Goal: Transaction & Acquisition: Purchase product/service

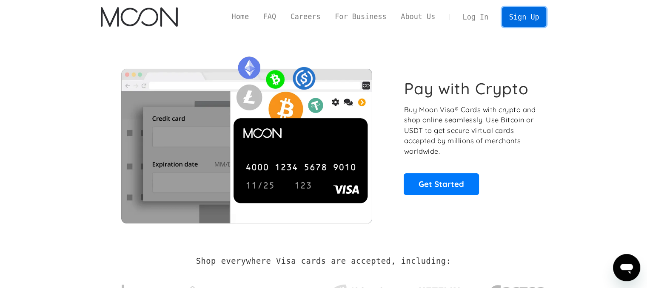
click at [517, 19] on link "Sign Up" at bounding box center [524, 16] width 44 height 19
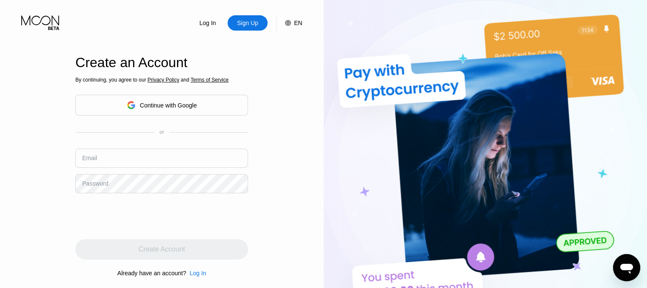
click at [167, 106] on div "Continue with Google" at bounding box center [168, 105] width 57 height 7
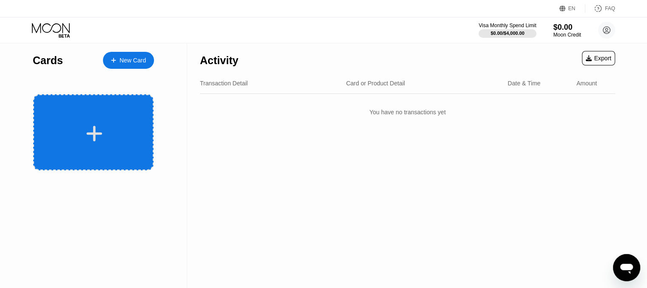
click at [116, 115] on div at bounding box center [93, 132] width 120 height 76
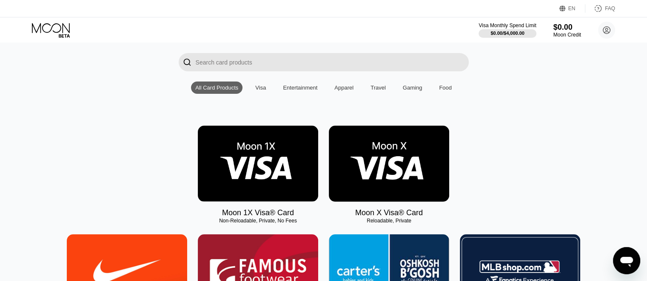
scroll to position [85, 0]
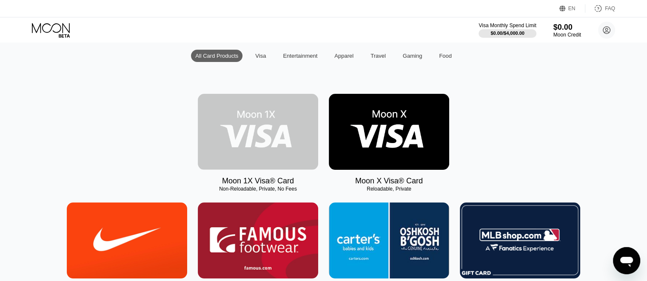
click at [248, 133] on img at bounding box center [258, 132] width 120 height 76
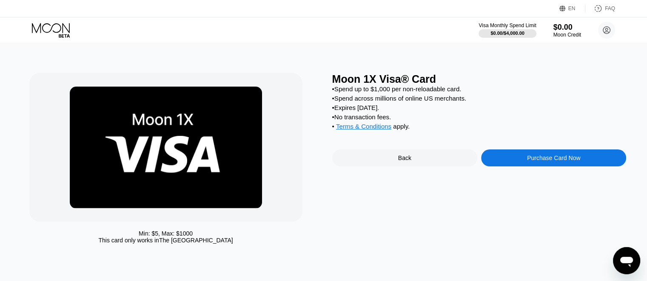
click at [551, 162] on div "Purchase Card Now" at bounding box center [553, 158] width 53 height 7
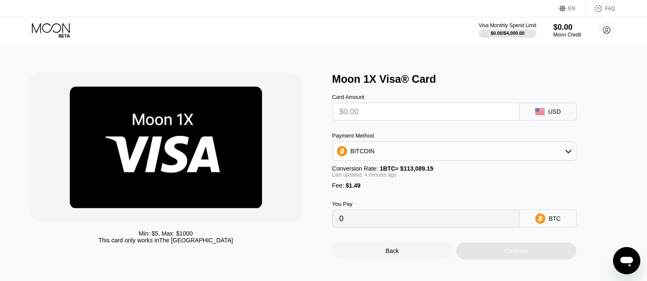
click at [397, 111] on input "text" at bounding box center [425, 111] width 173 height 17
type input "$1"
type input "0.00002200"
type input "0"
type input "$5"
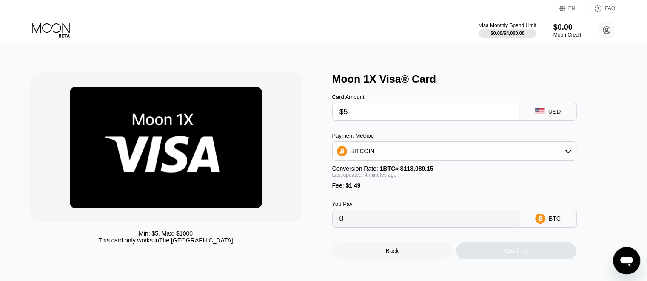
type input "0.00005733"
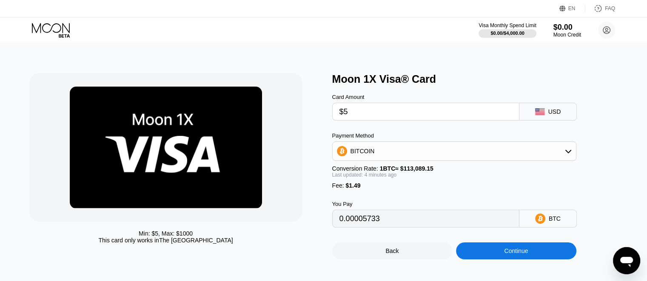
type input "$5"
click at [63, 29] on icon at bounding box center [51, 28] width 38 height 10
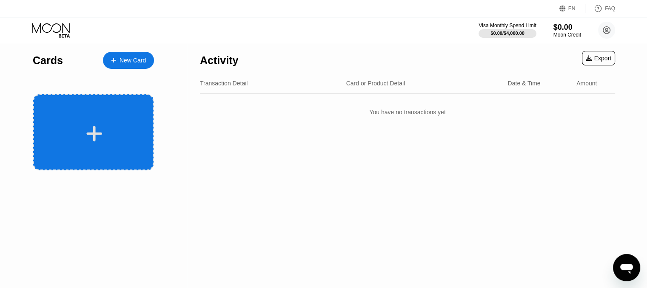
click at [94, 132] on icon at bounding box center [95, 134] width 16 height 16
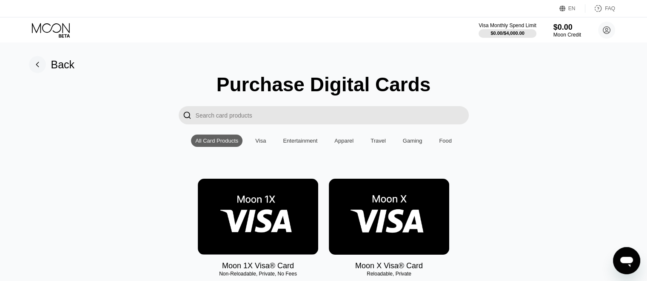
scroll to position [0, 3]
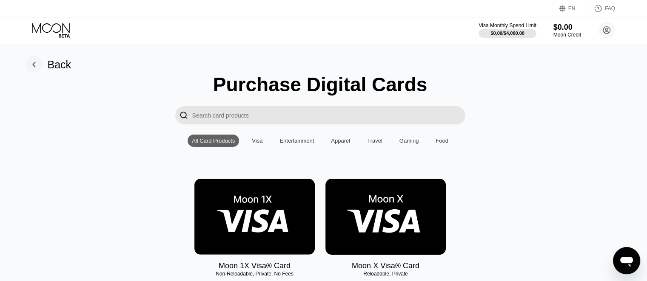
click at [374, 216] on img at bounding box center [385, 217] width 120 height 76
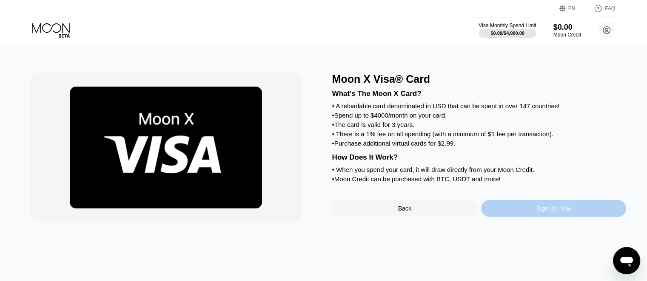
click at [551, 212] on div "Sign Up Now" at bounding box center [553, 208] width 35 height 7
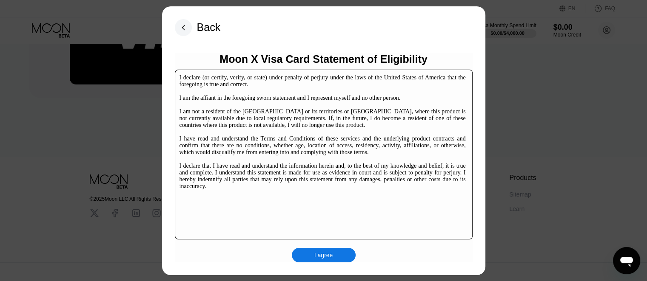
scroll to position [129, 0]
click at [325, 251] on div "I agree" at bounding box center [324, 255] width 64 height 14
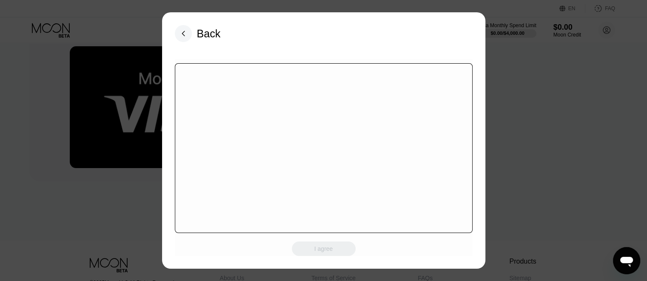
scroll to position [2, 0]
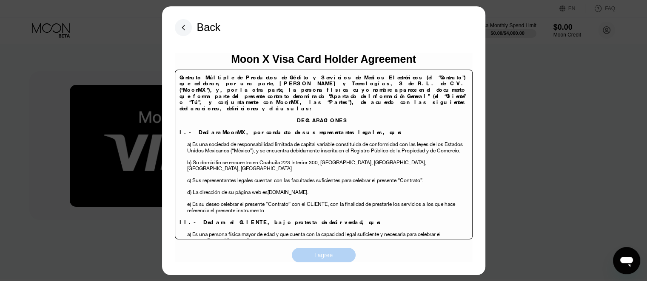
click at [316, 258] on div "I agree" at bounding box center [323, 256] width 19 height 8
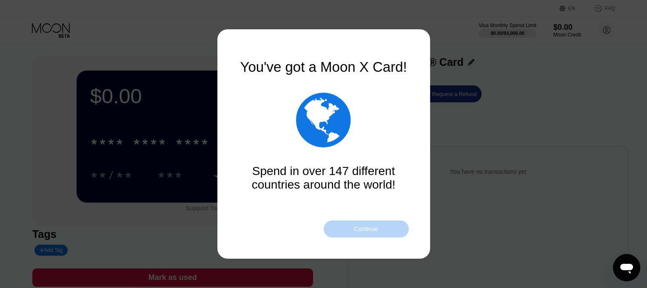
click at [367, 230] on div "Continue" at bounding box center [366, 229] width 24 height 7
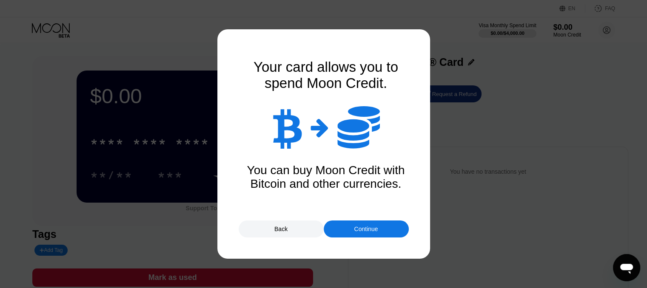
click at [366, 229] on div "Continue" at bounding box center [366, 229] width 24 height 7
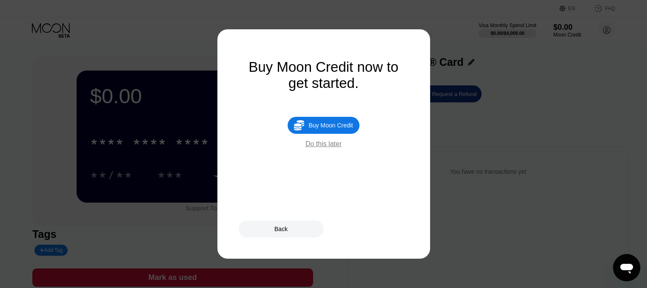
click at [323, 148] on div "Do this later" at bounding box center [323, 144] width 36 height 8
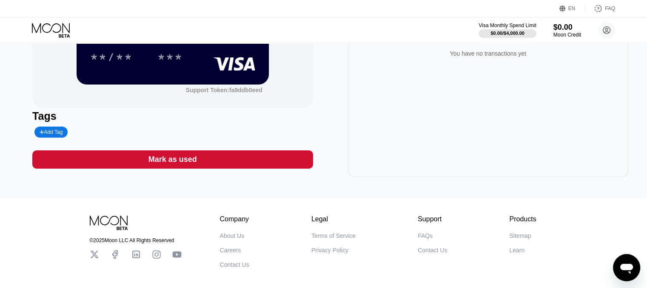
scroll to position [128, 0]
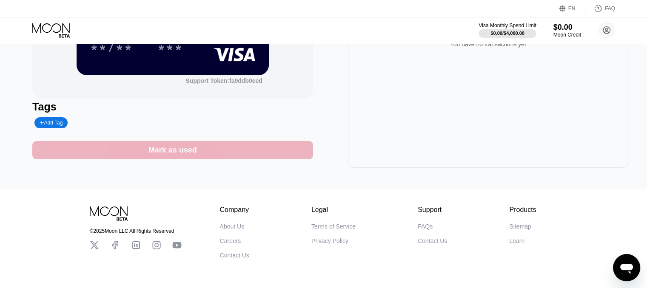
click at [151, 152] on div "Mark as used" at bounding box center [172, 150] width 48 height 10
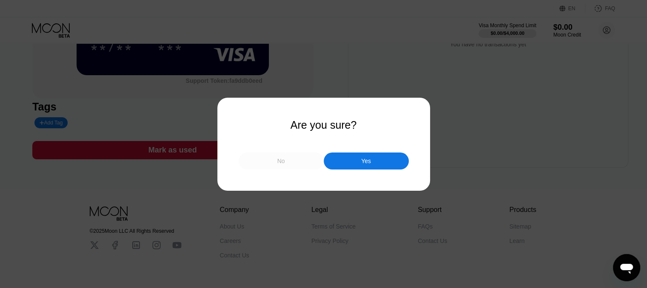
click at [286, 165] on div "No" at bounding box center [281, 161] width 85 height 17
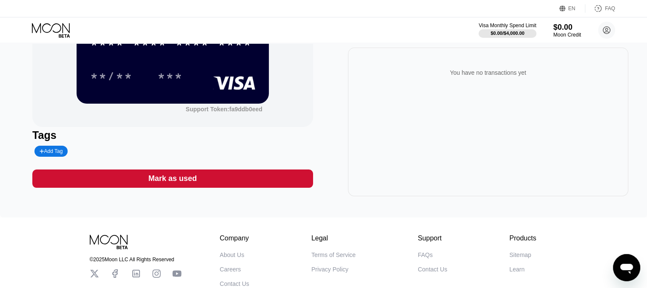
scroll to position [0, 0]
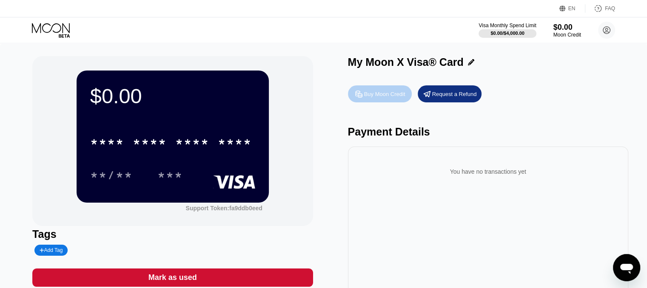
click at [383, 98] on div "Buy Moon Credit" at bounding box center [384, 94] width 41 height 7
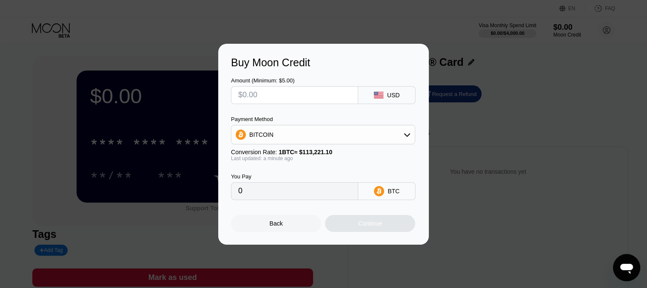
click at [147, 120] on div "Buy Moon Credit Amount (Minimum: $5.00) USD Payment Method BITCOIN Conversion R…" at bounding box center [323, 144] width 647 height 201
click at [115, 99] on div "Buy Moon Credit Amount (Minimum: $5.00) USD Payment Method BITCOIN Conversion R…" at bounding box center [323, 144] width 647 height 201
click at [51, 34] on div at bounding box center [326, 144] width 653 height 288
click at [247, 97] on input "text" at bounding box center [294, 95] width 113 height 17
type input "$1"
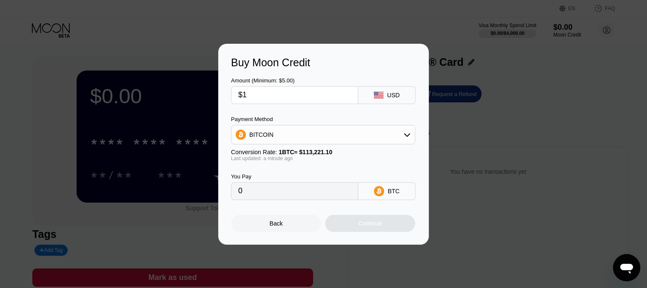
type input "0.00000884"
type input "0"
type input "$5"
type input "0.00004417"
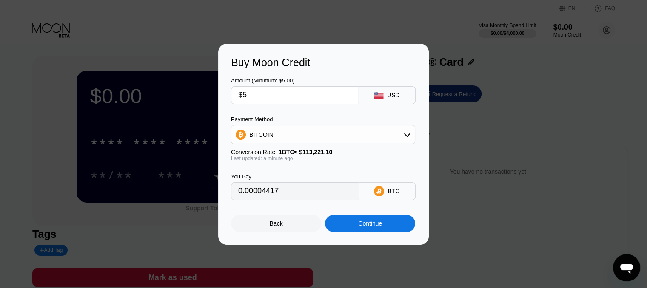
type input "$5"
click at [500, 83] on div "Buy Moon Credit Amount (Minimum: $5.00) $5 USD Payment Method BITCOIN Conversio…" at bounding box center [323, 144] width 647 height 201
click at [270, 231] on div "Back" at bounding box center [276, 223] width 90 height 17
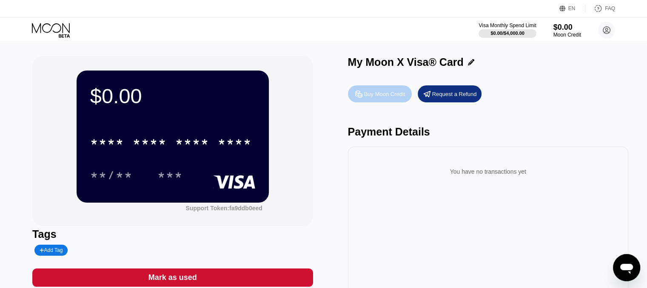
click at [371, 100] on div "Buy Moon Credit" at bounding box center [380, 93] width 64 height 17
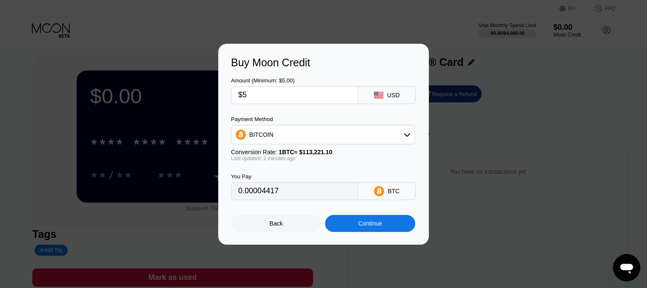
click at [378, 134] on div "BITCOIN" at bounding box center [322, 134] width 183 height 17
click at [312, 177] on div "USDT on TRON" at bounding box center [328, 176] width 160 height 7
type input "5.05"
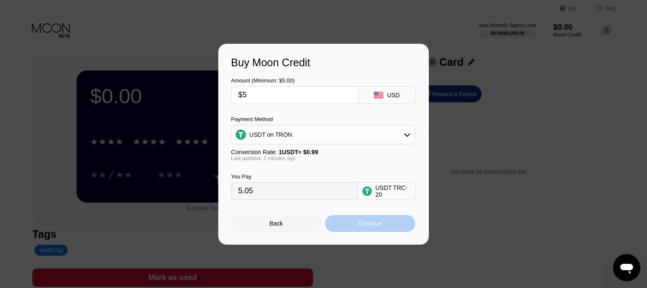
click at [355, 227] on div "Continue" at bounding box center [370, 223] width 90 height 17
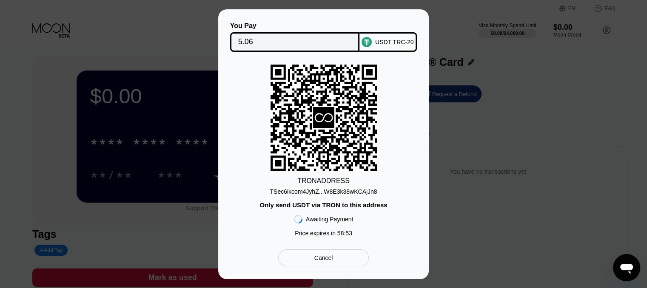
click at [306, 190] on div "TSec6ikcom4JyhZ...W8E3k38wKCAjJn8" at bounding box center [323, 191] width 107 height 7
click at [327, 107] on icon at bounding box center [323, 117] width 21 height 21
click at [335, 189] on div "TSec6ikcom4JyhZ...W8E3k38wKCAjJn8" at bounding box center [323, 191] width 107 height 7
click at [291, 191] on div "TSec6ikcom4JyhZ...W8E3k38wKCAjJn8" at bounding box center [323, 191] width 107 height 7
click at [289, 190] on div "TSec6ikcom4JyhZ...W8E3k38wKCAjJn8" at bounding box center [323, 191] width 107 height 7
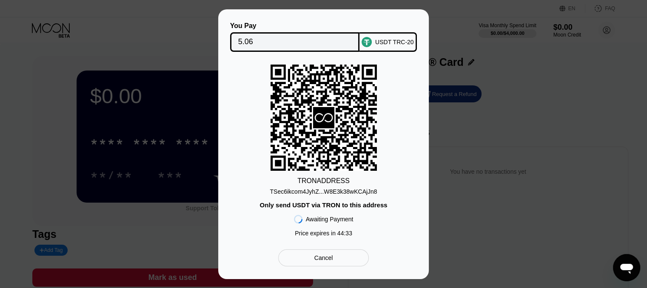
click at [406, 225] on div "TRON ADDRESS TSec6ikcom4JyhZ...W8E3k38wKCAjJn8 Only send USDT via TRON to this …" at bounding box center [323, 153] width 185 height 176
click at [342, 190] on div "TSec6ikcom4JyhZ...W8E3k38wKCAjJn8" at bounding box center [323, 191] width 107 height 7
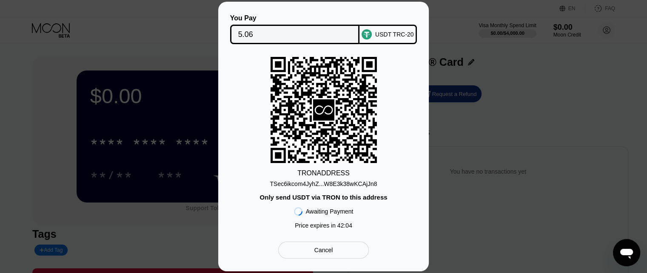
click at [335, 185] on div "TSec6ikcom4JyhZ...W8E3k38wKCAjJn8" at bounding box center [323, 184] width 107 height 7
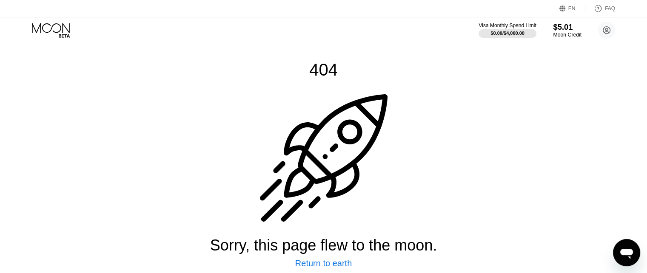
click at [568, 28] on div "$5.01" at bounding box center [567, 27] width 28 height 9
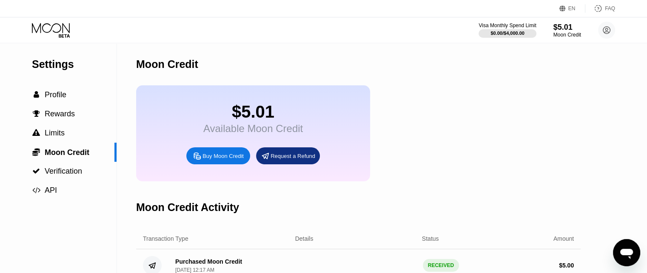
click at [250, 119] on div "$5.01" at bounding box center [252, 111] width 99 height 19
click at [562, 31] on div "$5.01" at bounding box center [567, 27] width 28 height 9
click at [69, 97] on div " Profile" at bounding box center [58, 95] width 117 height 9
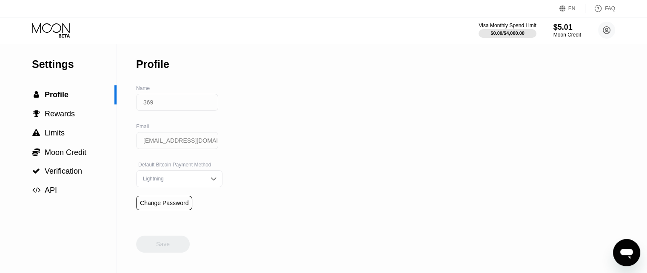
click at [48, 30] on icon at bounding box center [52, 30] width 40 height 15
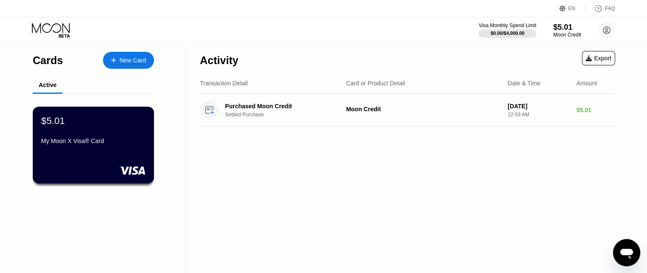
click at [85, 144] on div "My Moon X Visa® Card" at bounding box center [93, 141] width 104 height 7
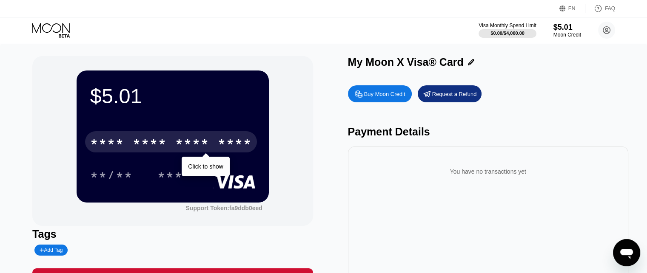
click at [187, 144] on div "* * * *" at bounding box center [192, 143] width 34 height 14
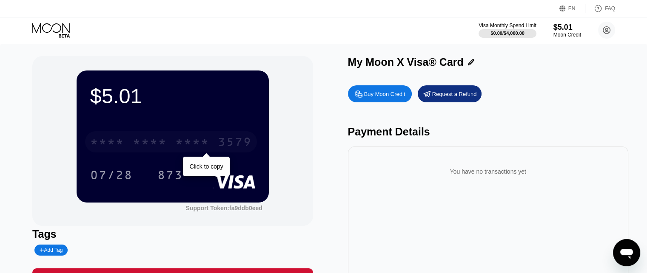
click at [196, 138] on div "* * * *" at bounding box center [192, 143] width 34 height 14
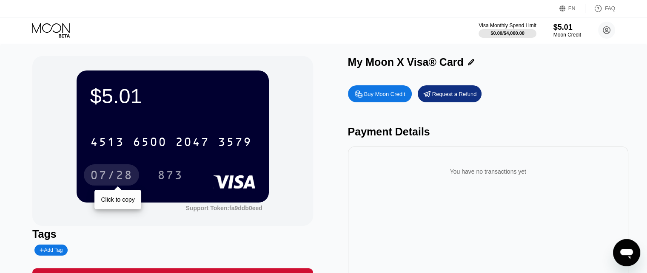
click at [116, 175] on div "07/28" at bounding box center [111, 177] width 43 height 14
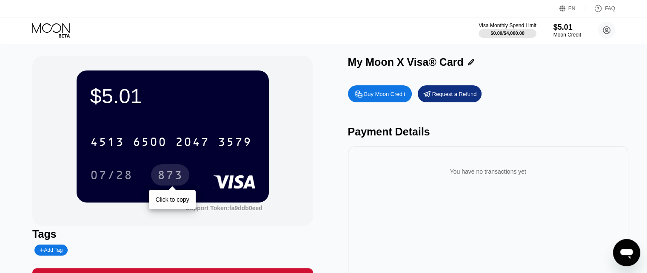
click at [165, 180] on div "873" at bounding box center [170, 177] width 26 height 14
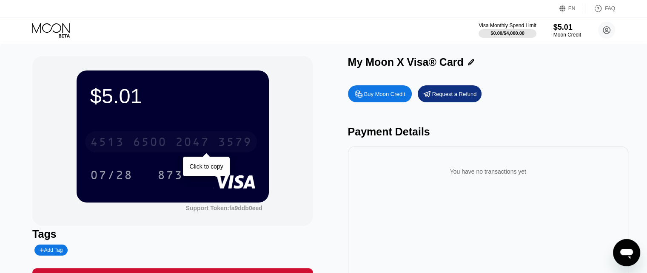
click at [145, 141] on div "6500" at bounding box center [150, 143] width 34 height 14
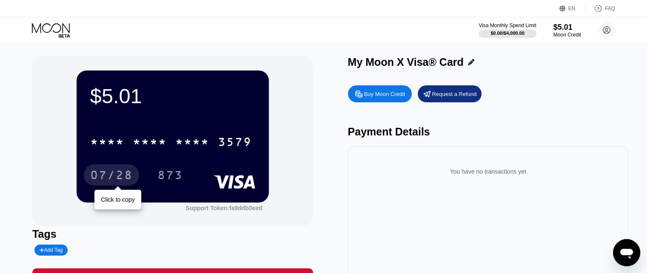
click at [114, 183] on div "07/28" at bounding box center [111, 177] width 43 height 14
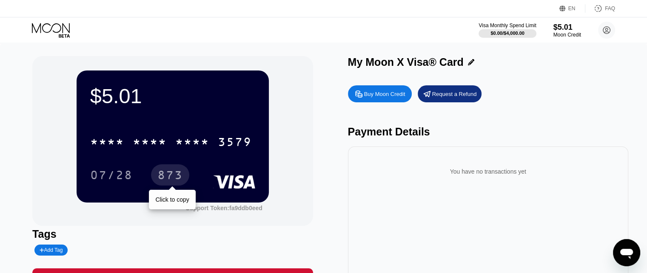
click at [164, 175] on div "873" at bounding box center [170, 177] width 26 height 14
